Goal: Find specific page/section: Find specific page/section

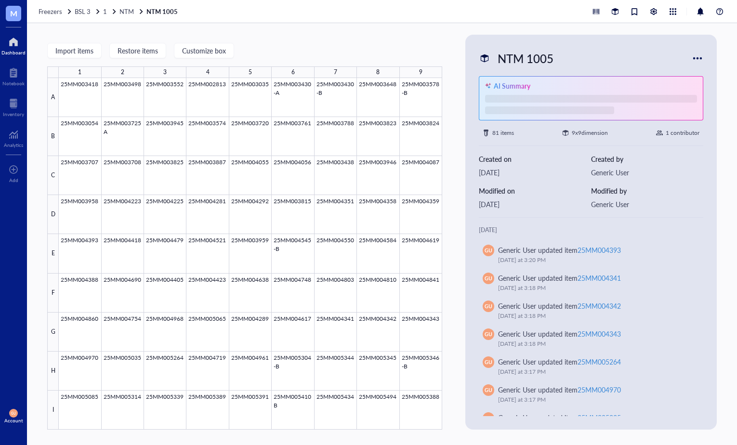
click at [19, 46] on div at bounding box center [13, 41] width 24 height 15
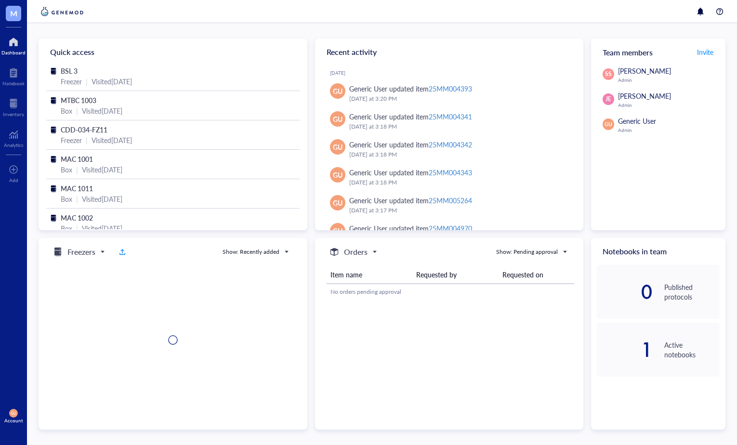
click at [13, 10] on span "M" at bounding box center [13, 13] width 7 height 12
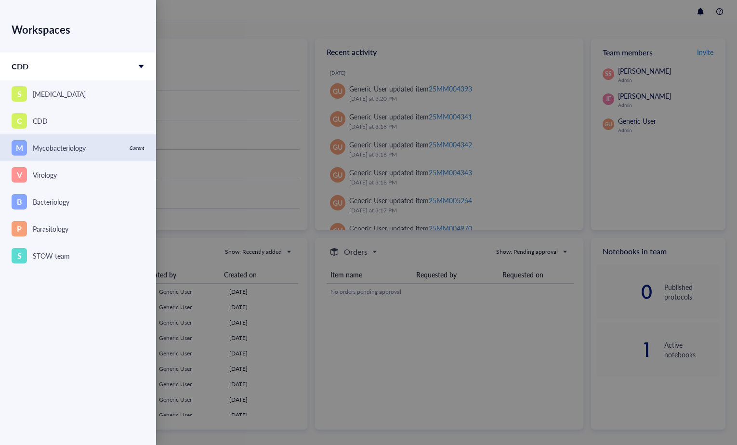
click at [85, 152] on div "Mycobacteriology" at bounding box center [59, 148] width 53 height 11
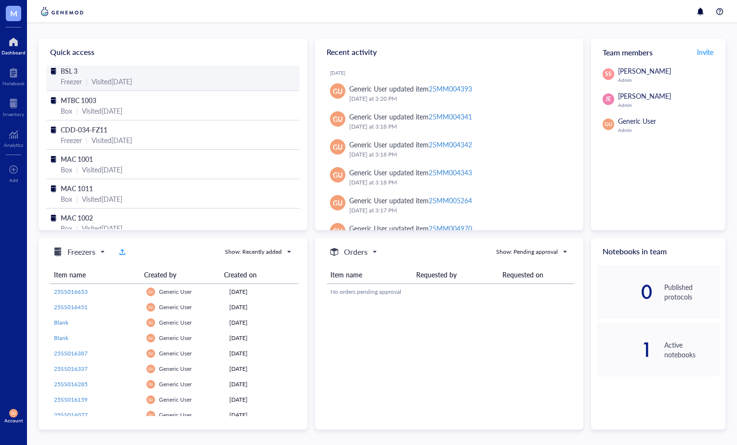
click at [80, 80] on div "Freezer" at bounding box center [71, 81] width 21 height 11
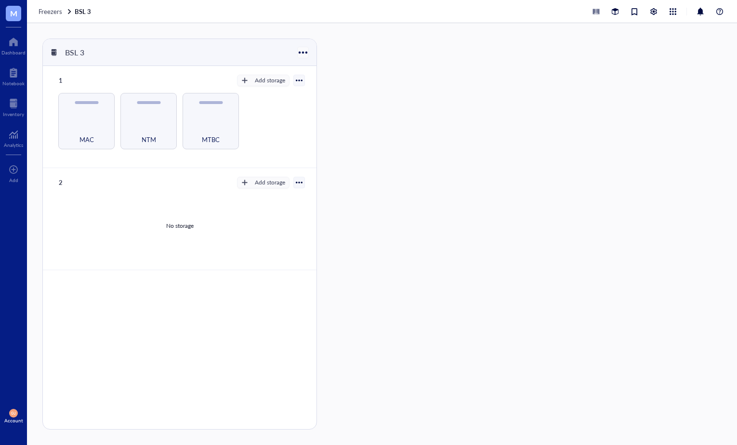
click at [306, 53] on div at bounding box center [303, 52] width 14 height 14
click at [91, 123] on div "MAC" at bounding box center [86, 133] width 47 height 21
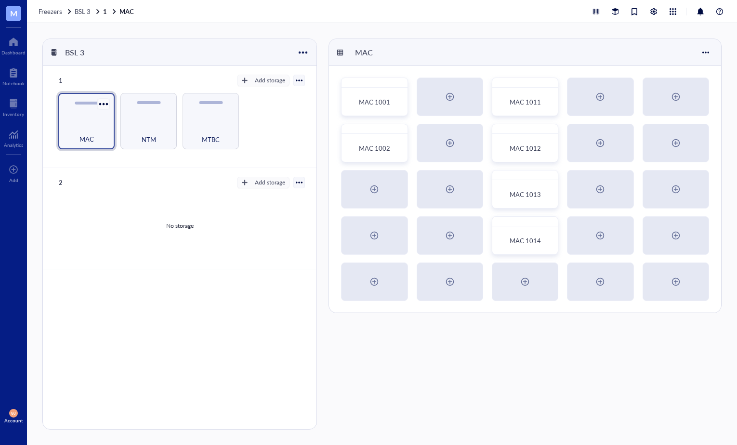
click at [102, 104] on div at bounding box center [103, 104] width 14 height 14
click at [103, 104] on div at bounding box center [103, 104] width 14 height 14
click at [13, 39] on div at bounding box center [13, 41] width 24 height 15
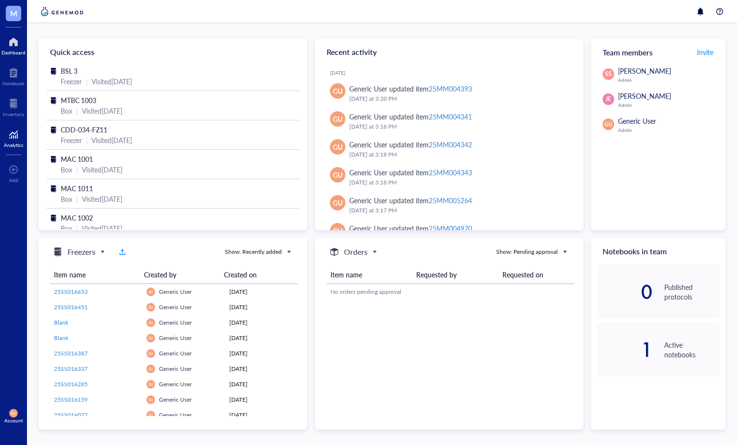
click at [17, 138] on div at bounding box center [13, 134] width 19 height 15
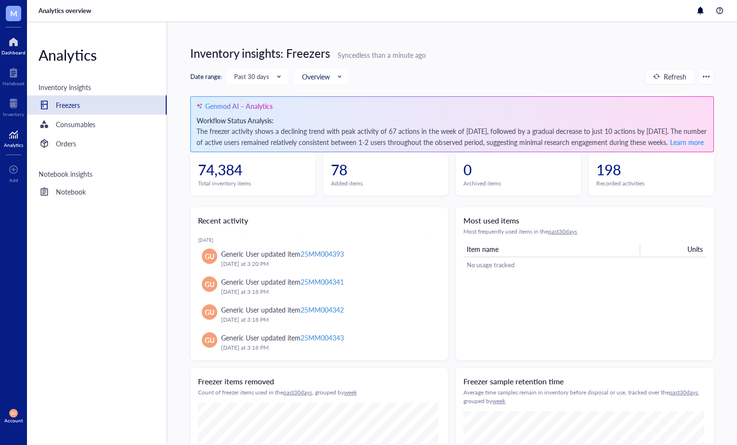
click at [13, 51] on div "Dashboard" at bounding box center [13, 53] width 24 height 6
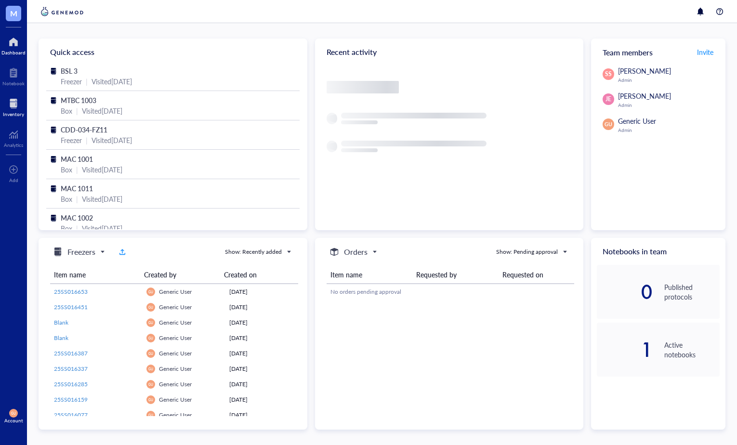
click at [12, 107] on div at bounding box center [13, 103] width 21 height 15
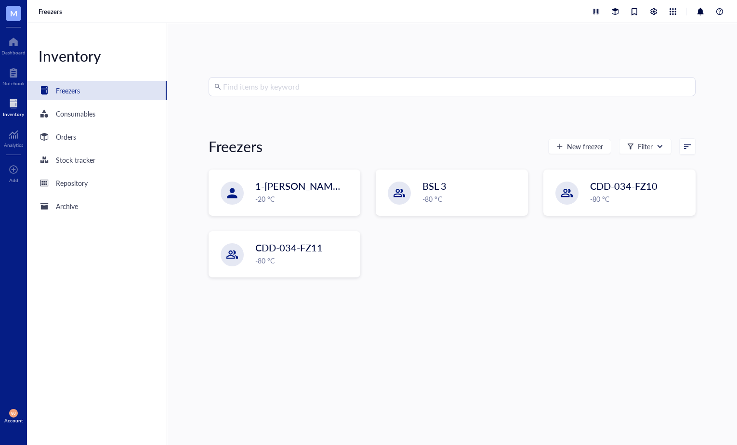
click at [312, 92] on input "search" at bounding box center [456, 87] width 467 height 18
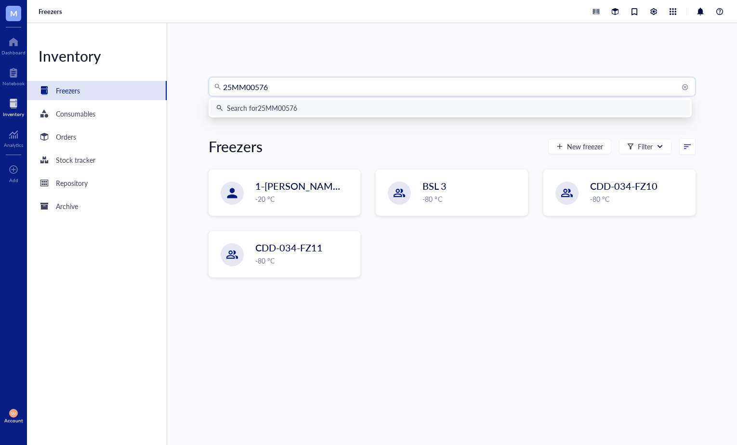
type input "25MM005766"
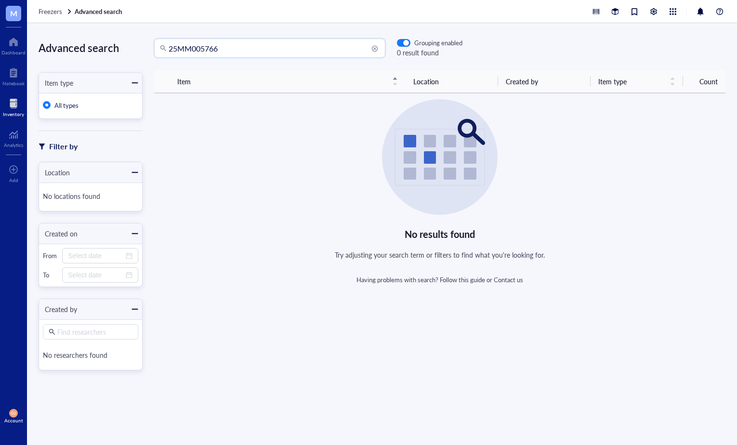
click at [235, 50] on input "25MM005766" at bounding box center [274, 48] width 211 height 18
type input "2"
drag, startPoint x: 13, startPoint y: 42, endPoint x: 13, endPoint y: 88, distance: 46.3
click at [13, 42] on div at bounding box center [13, 41] width 24 height 15
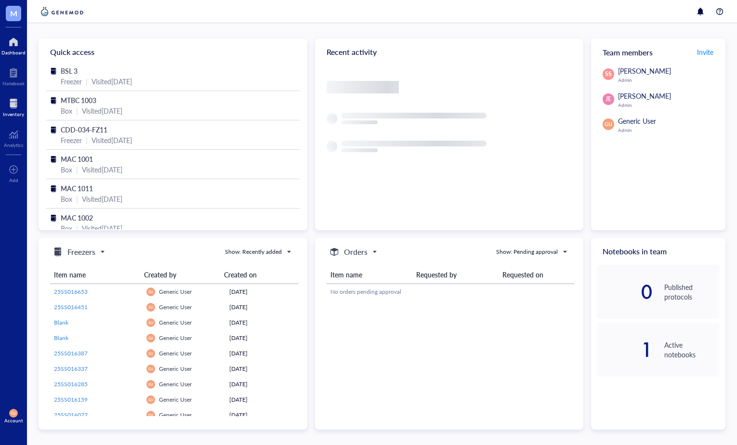
click at [11, 109] on div at bounding box center [13, 103] width 21 height 15
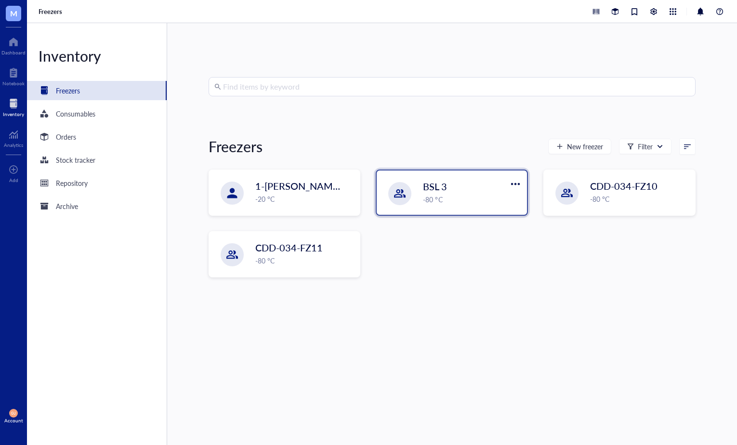
click at [424, 190] on span "BSL 3" at bounding box center [435, 186] width 24 height 13
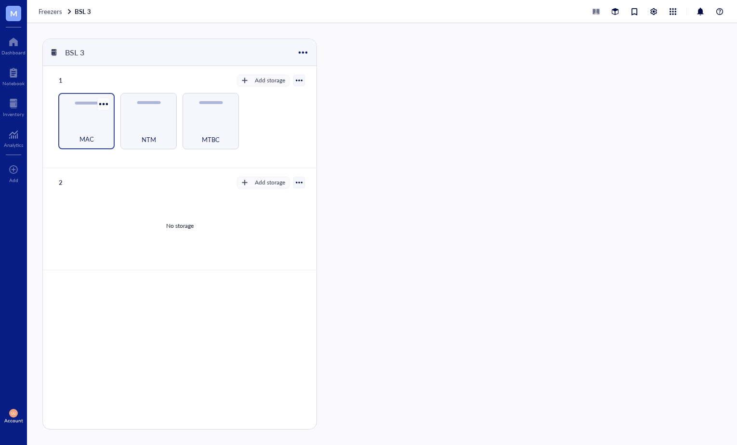
click at [101, 124] on div "MAC" at bounding box center [86, 133] width 47 height 21
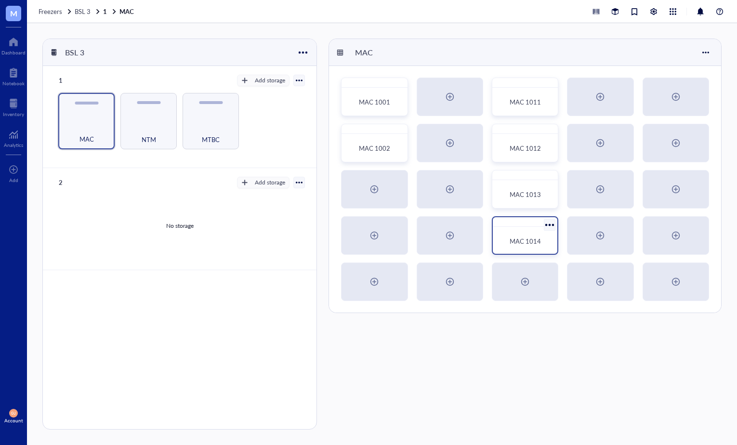
click at [516, 226] on div at bounding box center [525, 222] width 65 height 10
